Goal: Transaction & Acquisition: Book appointment/travel/reservation

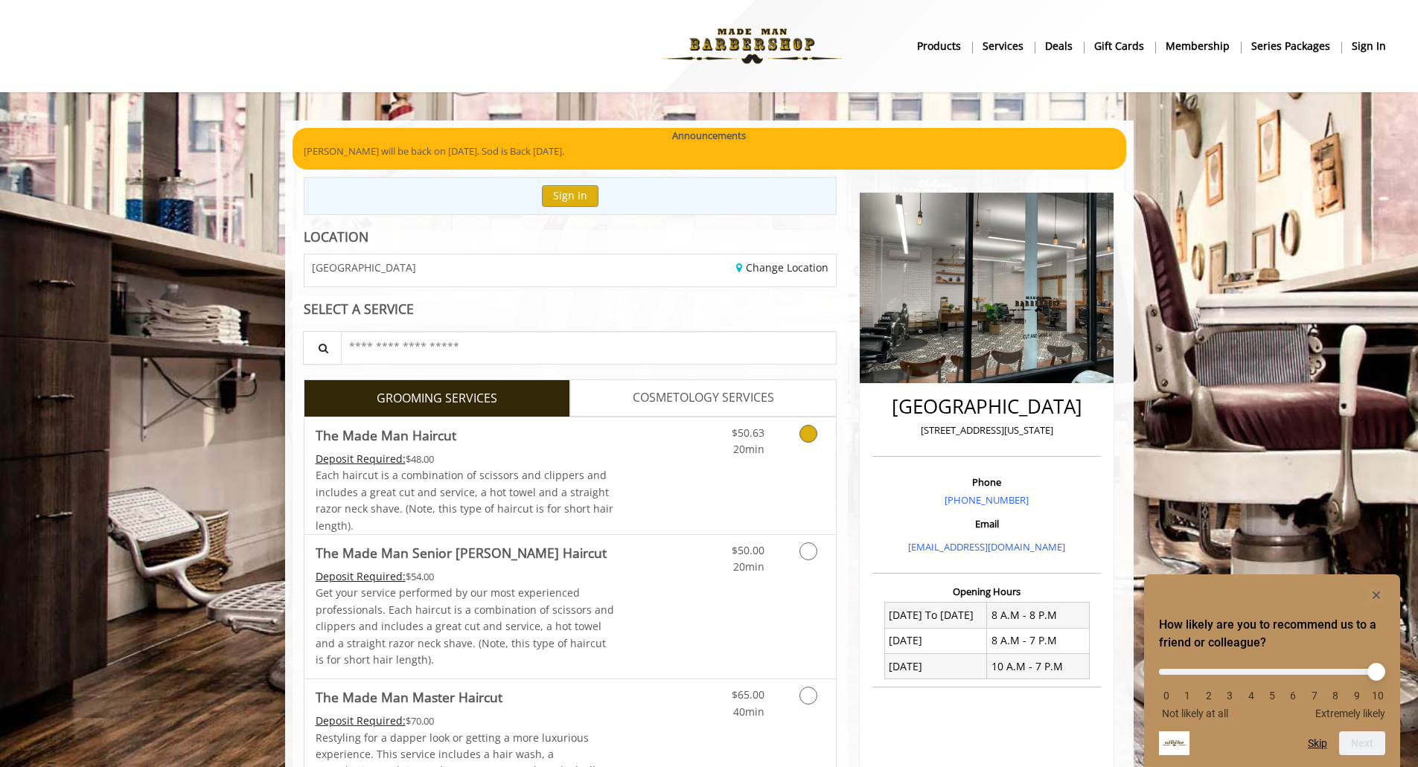
click at [808, 435] on icon "Grooming services" at bounding box center [808, 434] width 18 height 18
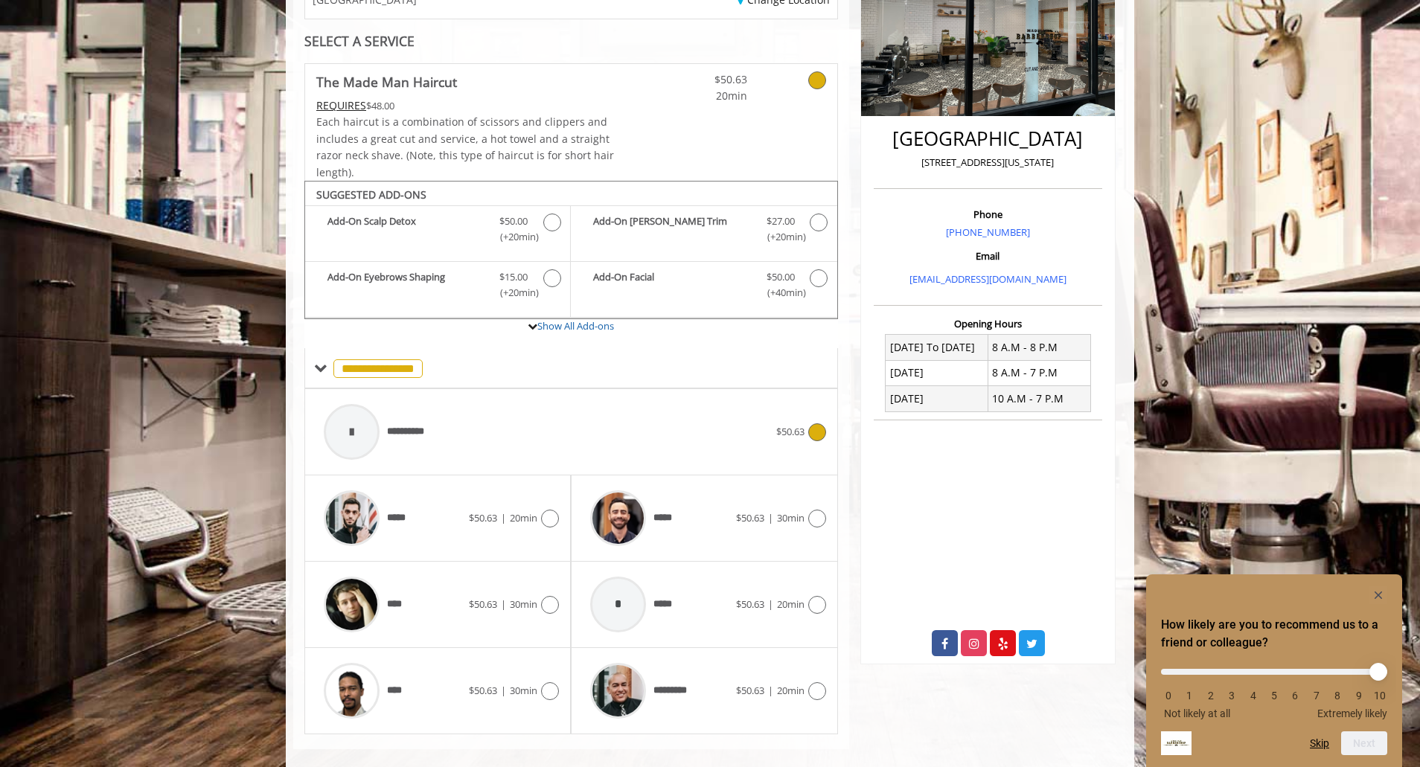
scroll to position [287, 0]
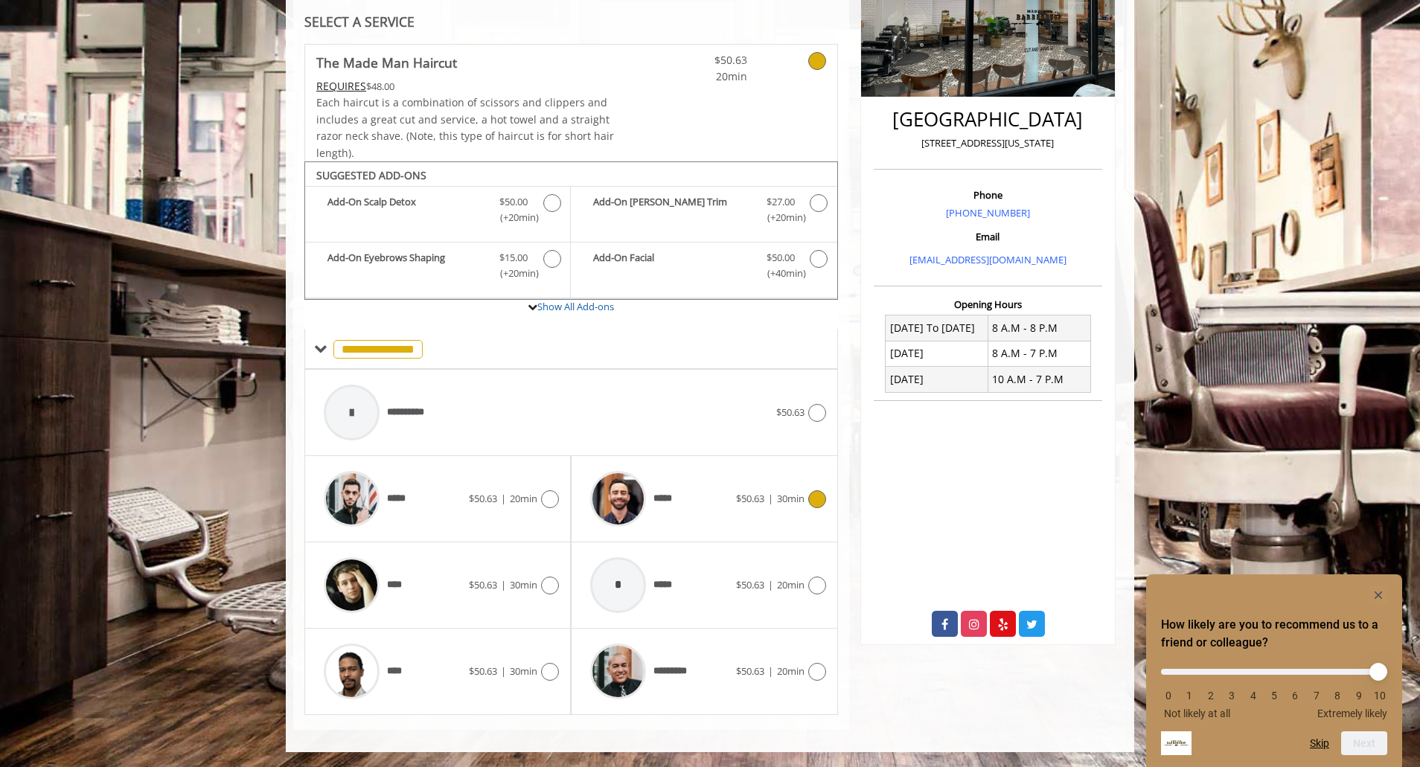
click at [820, 496] on icon at bounding box center [817, 499] width 18 height 18
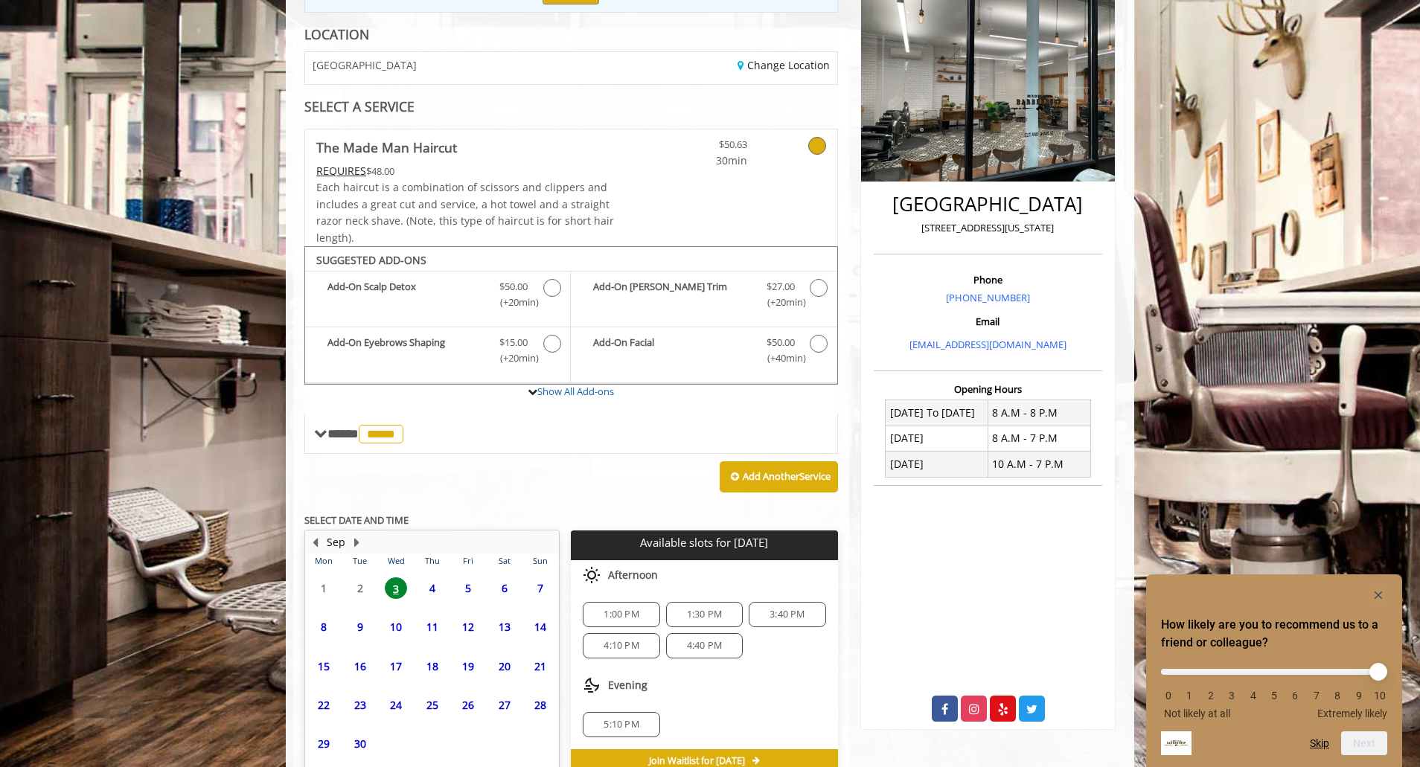
scroll to position [282, 0]
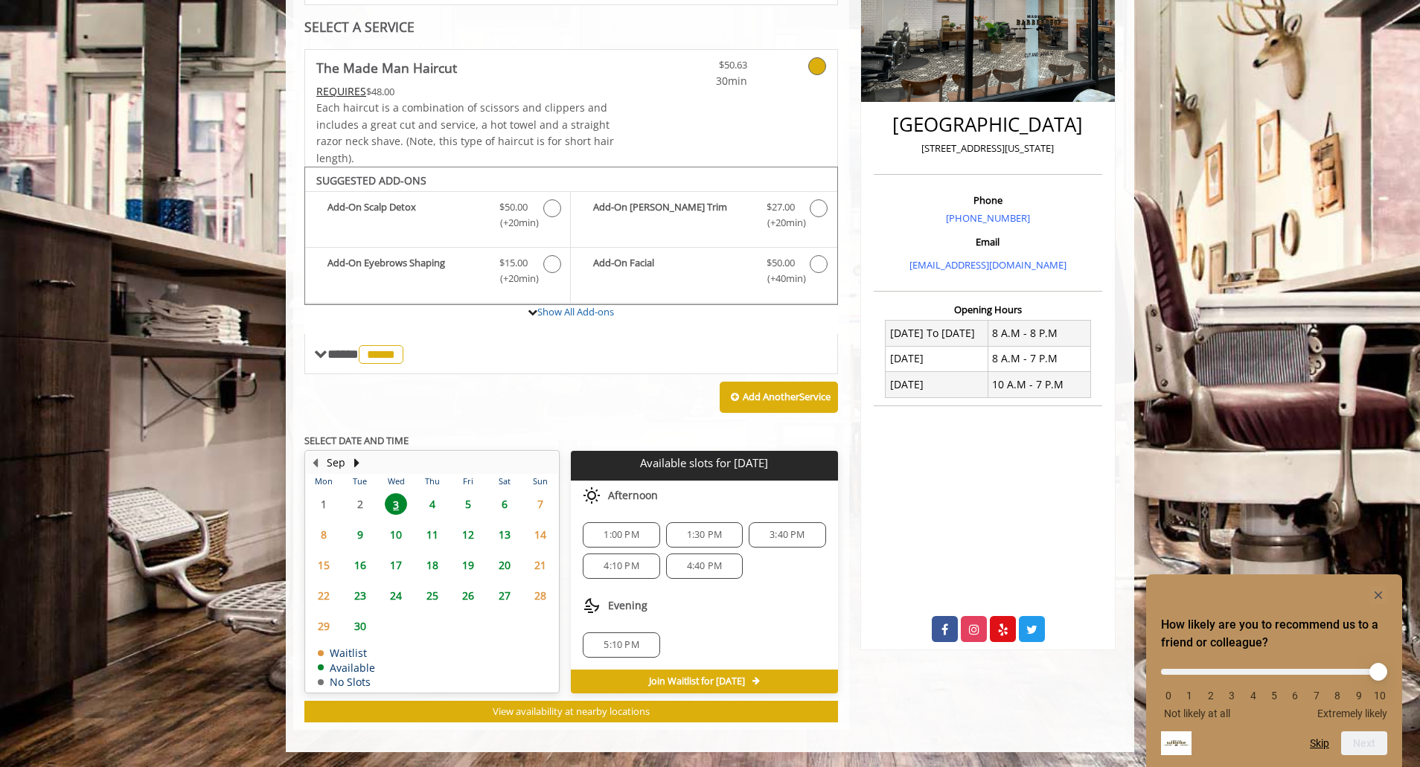
click at [702, 540] on span "1:30 PM" at bounding box center [704, 535] width 35 height 12
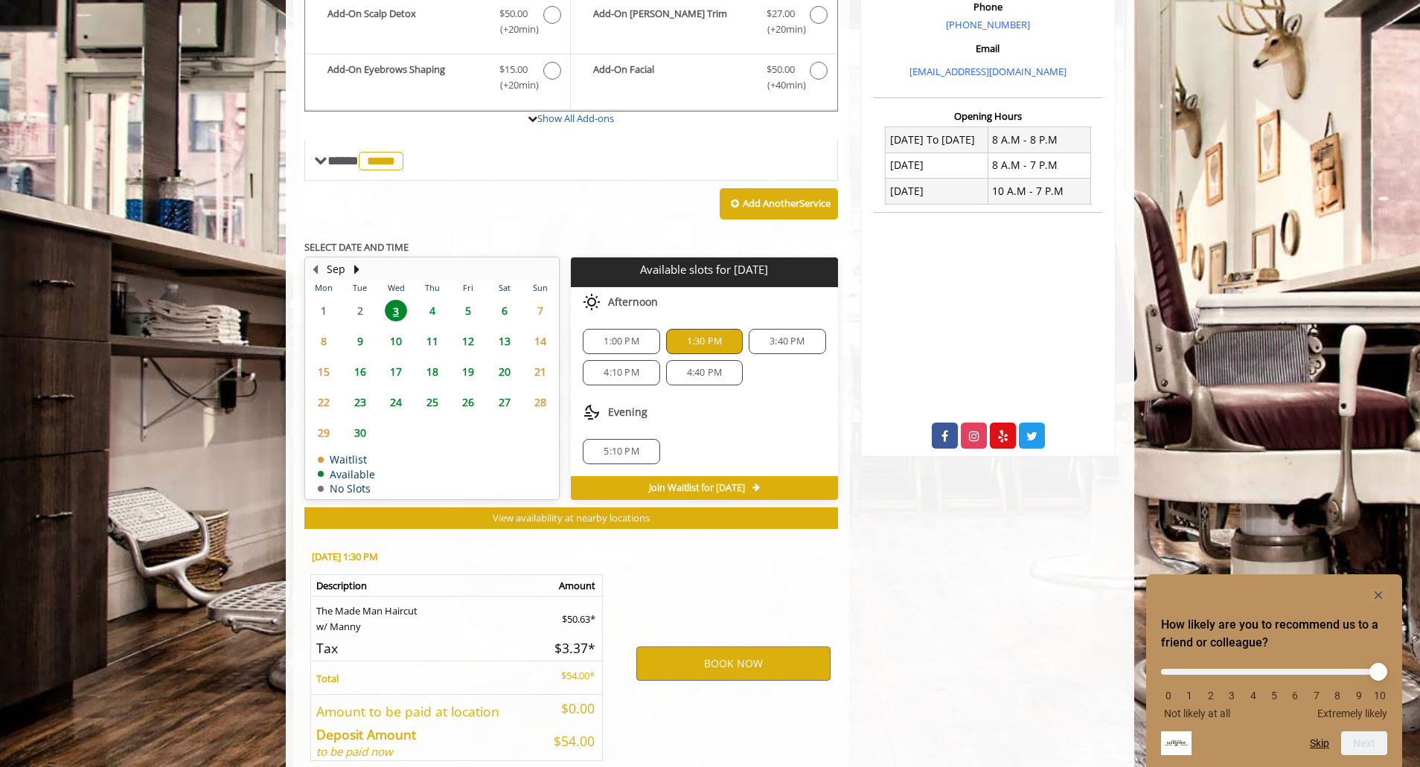
scroll to position [551, 0]
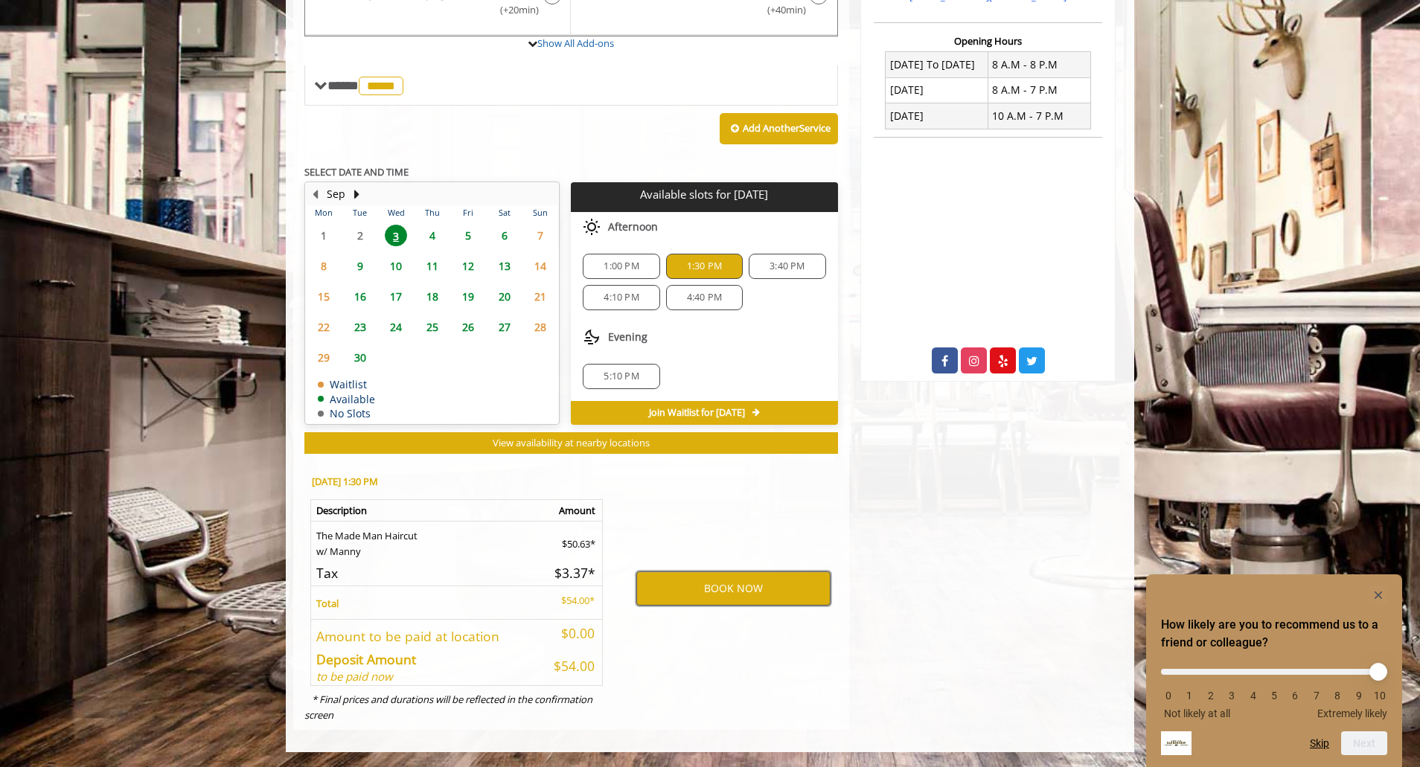
click at [716, 579] on button "BOOK NOW" at bounding box center [733, 589] width 194 height 34
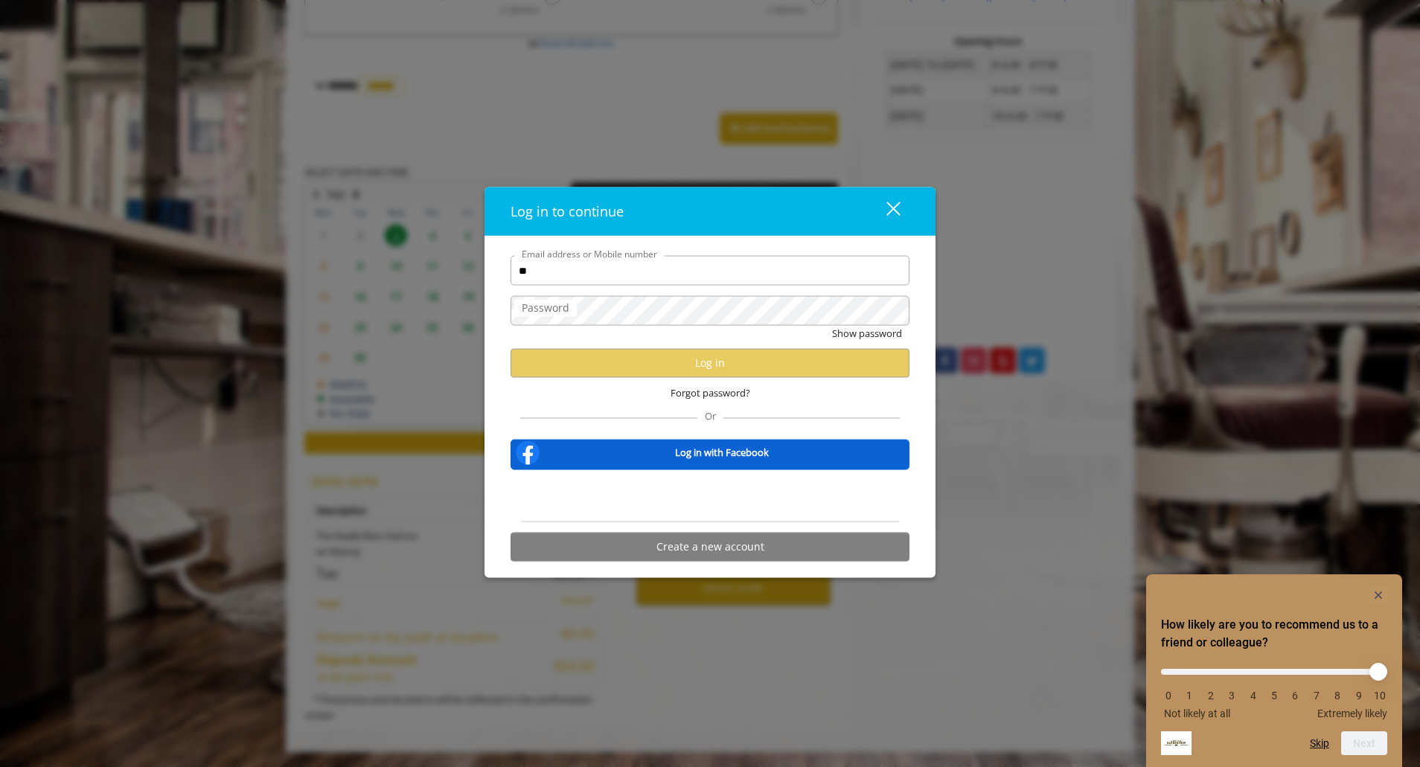
type input "**********"
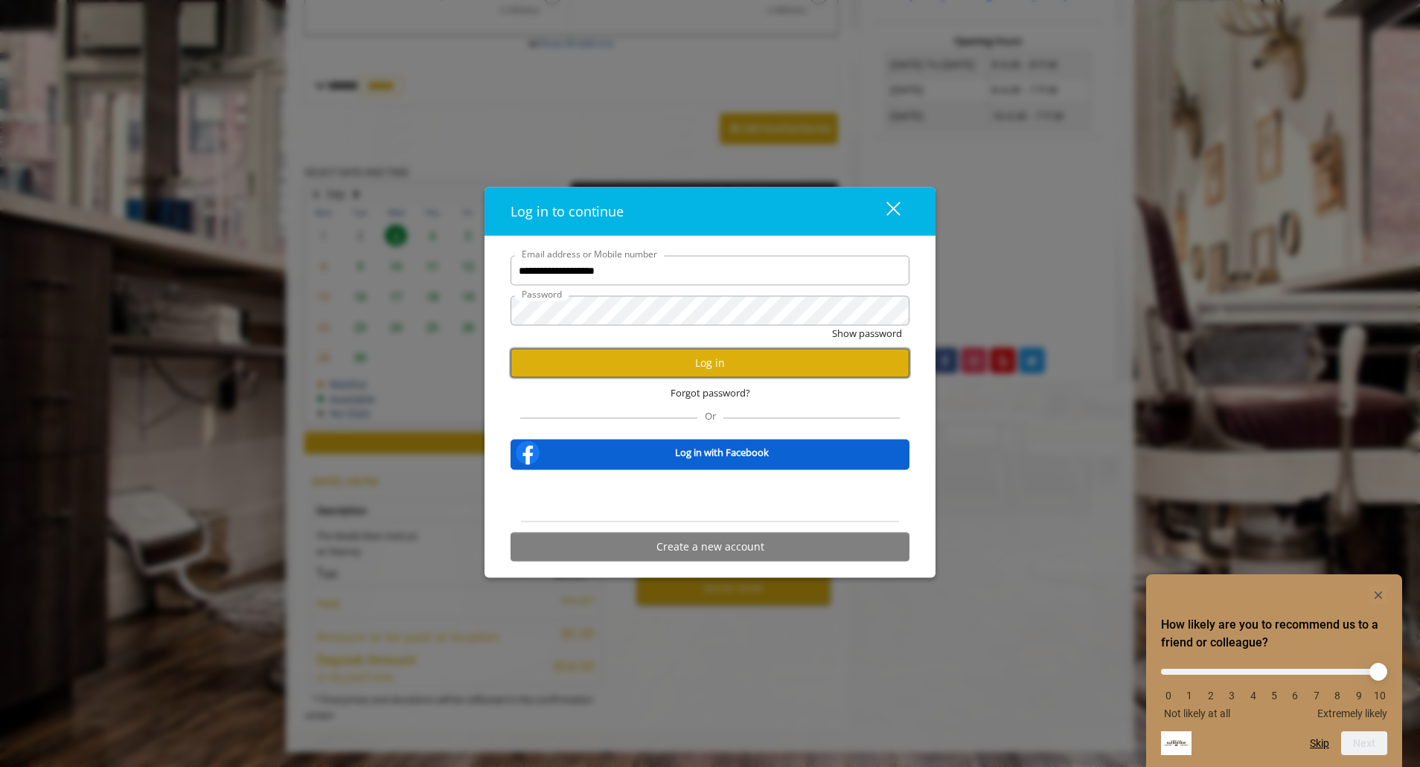
click at [725, 366] on button "Log in" at bounding box center [710, 362] width 399 height 29
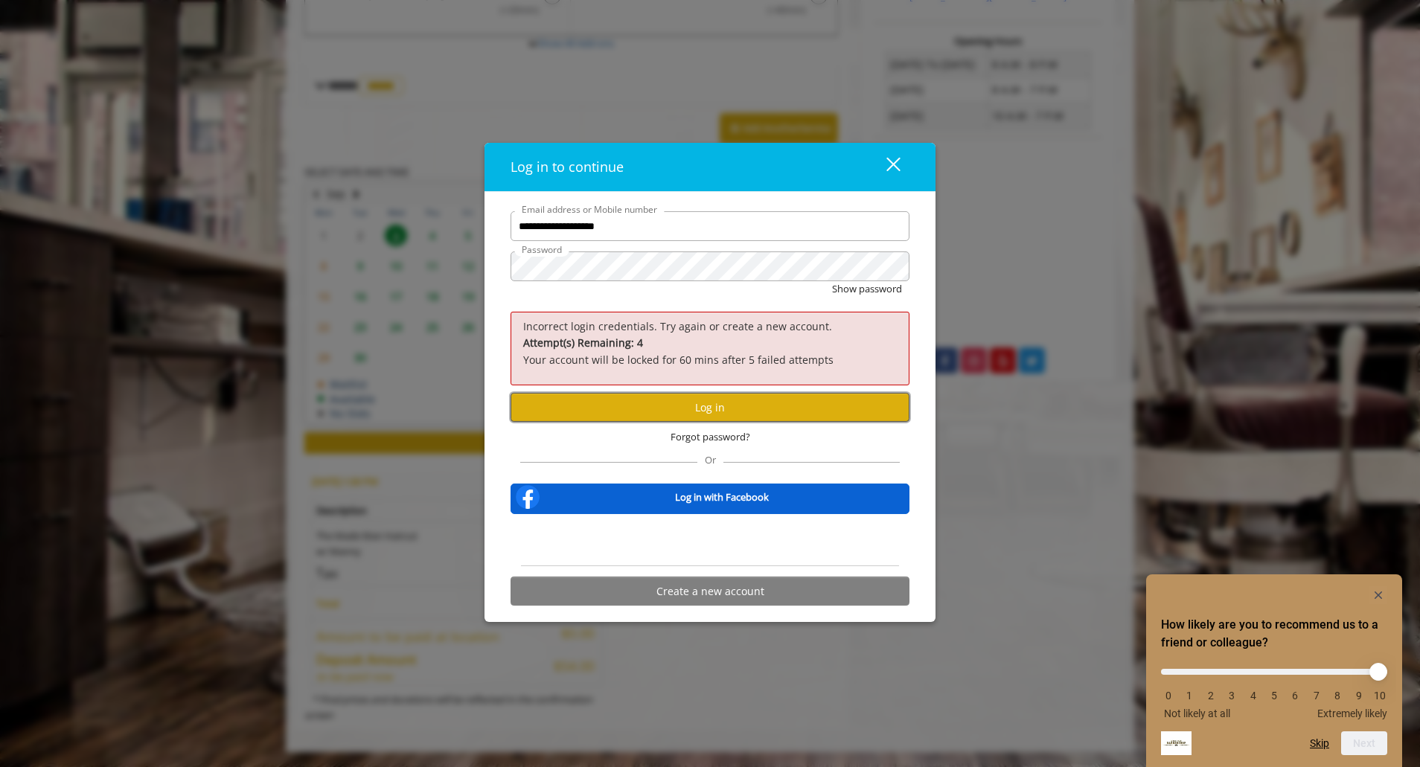
click at [697, 403] on button "Log in" at bounding box center [710, 407] width 399 height 29
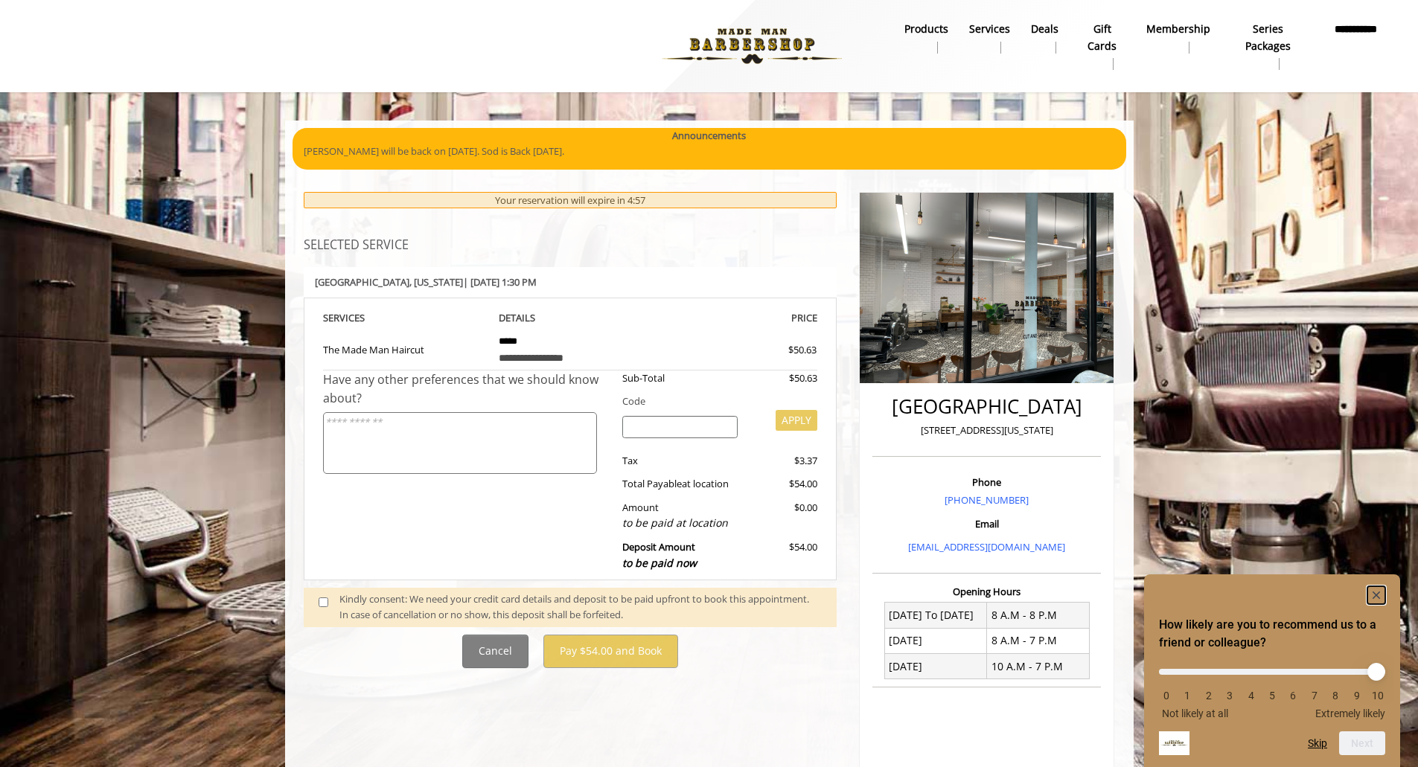
click at [1374, 592] on icon "Hide survey" at bounding box center [1375, 595] width 7 height 7
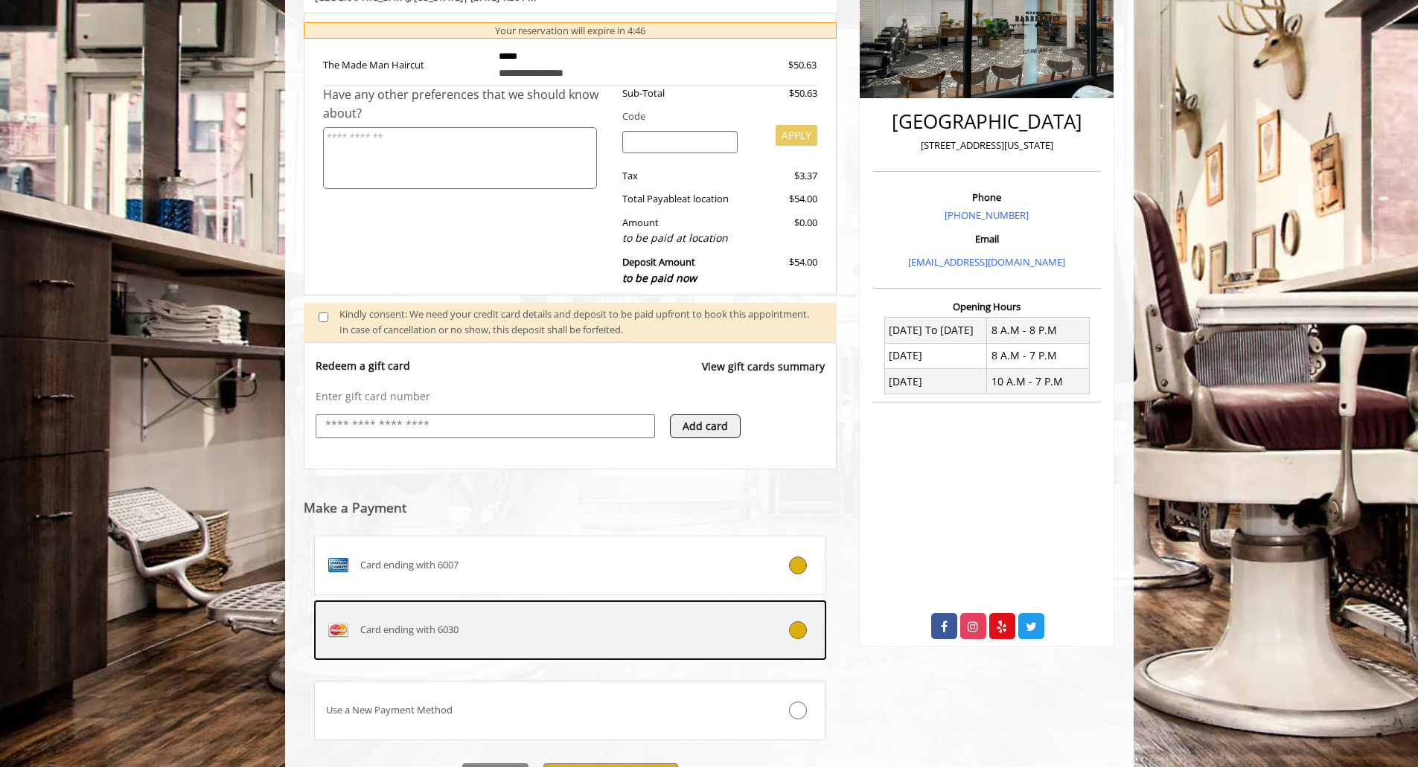
scroll to position [367, 0]
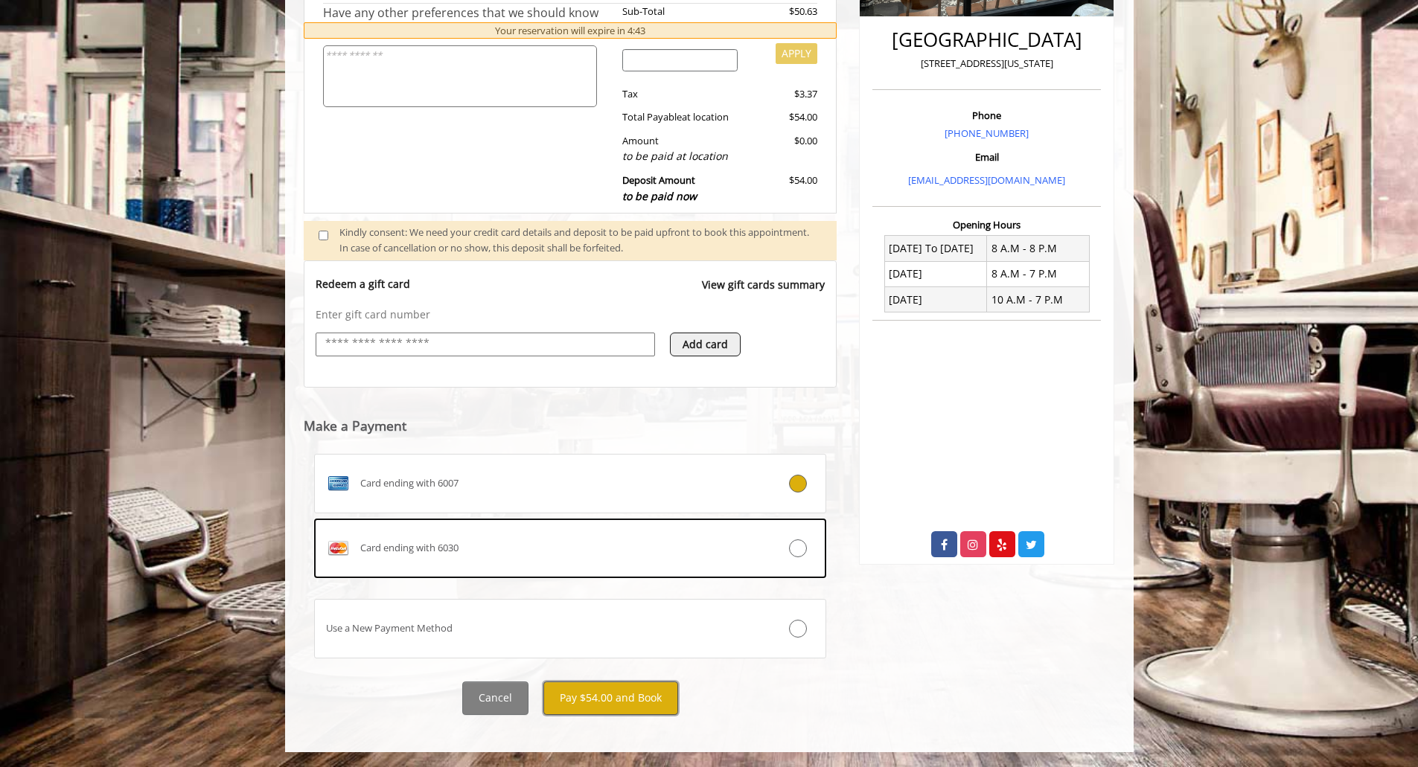
click at [619, 703] on button "Pay $54.00 and Book" at bounding box center [610, 698] width 135 height 33
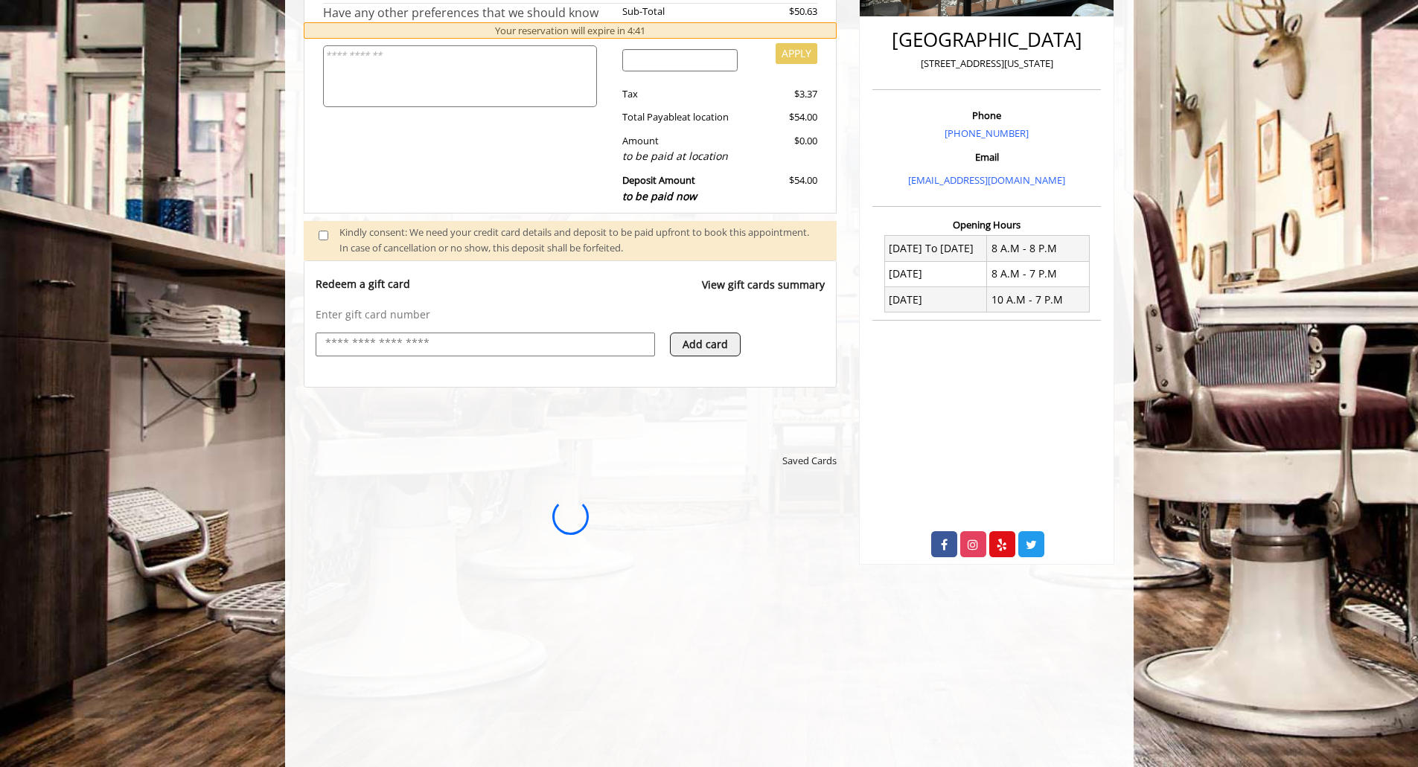
scroll to position [0, 0]
